Goal: Transaction & Acquisition: Purchase product/service

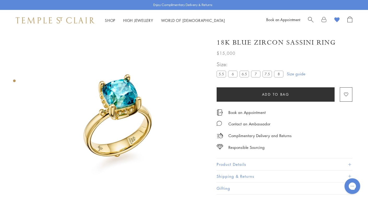
scroll to position [0, 0]
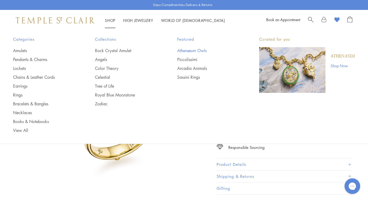
click at [191, 51] on link "Athenæum Owls" at bounding box center [207, 51] width 61 height 6
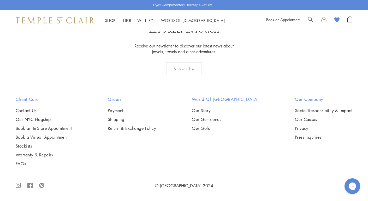
scroll to position [929, 0]
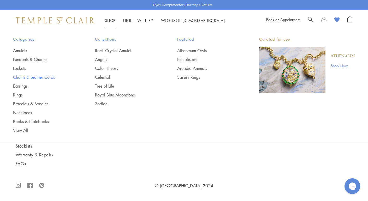
click at [22, 75] on link "Chains & Leather Cords" at bounding box center [43, 77] width 61 height 6
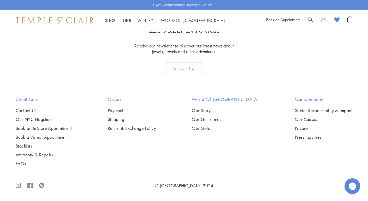
scroll to position [477, 0]
click at [0, 0] on img at bounding box center [0, 0] width 0 height 0
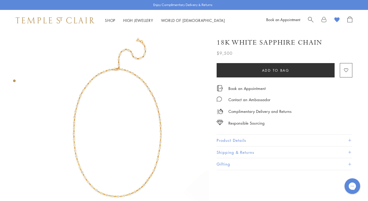
click at [228, 139] on button "Product Details" at bounding box center [285, 141] width 136 height 12
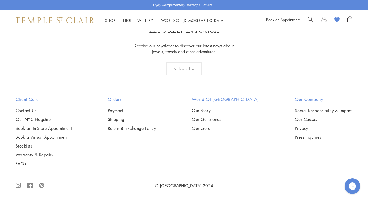
scroll to position [527, 0]
click at [0, 0] on img at bounding box center [0, 0] width 0 height 0
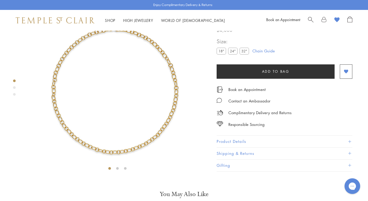
scroll to position [42, 0]
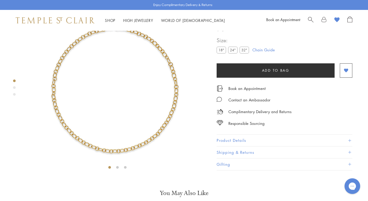
click at [243, 54] on label "32"" at bounding box center [244, 50] width 9 height 7
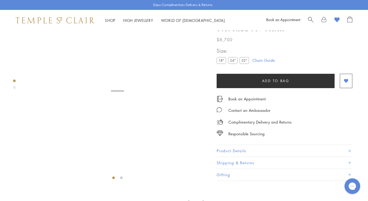
scroll to position [31, 0]
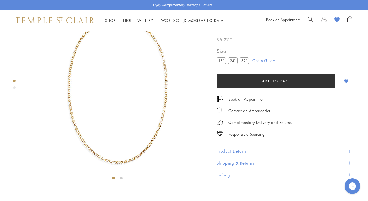
click at [161, 98] on img at bounding box center [117, 91] width 183 height 183
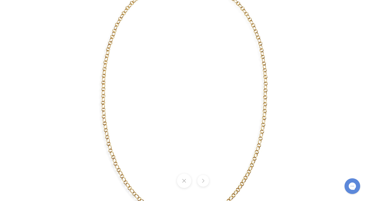
click at [341, 16] on div at bounding box center [310, 101] width 559 height 306
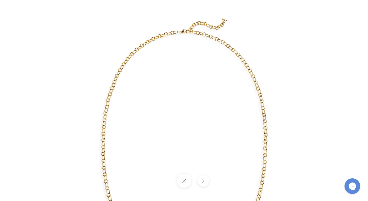
click at [239, 32] on img at bounding box center [184, 152] width 306 height 306
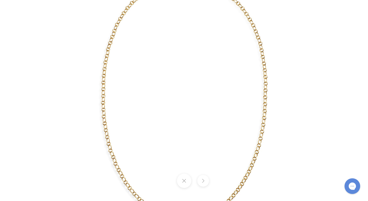
click at [184, 184] on button at bounding box center [184, 181] width 14 height 14
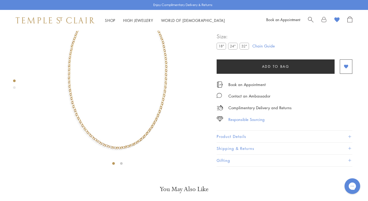
scroll to position [47, 0]
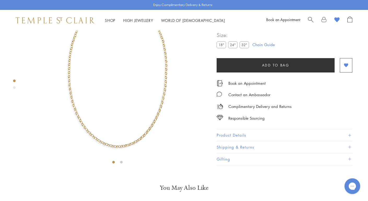
click at [243, 142] on button "Product Details" at bounding box center [285, 136] width 136 height 12
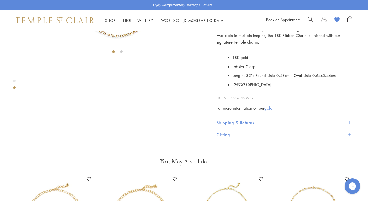
scroll to position [156, 0]
